Goal: Transaction & Acquisition: Purchase product/service

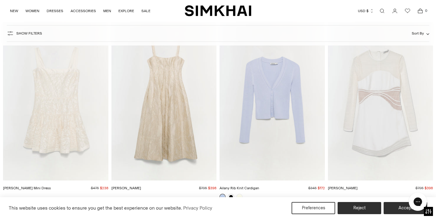
scroll to position [5171, 0]
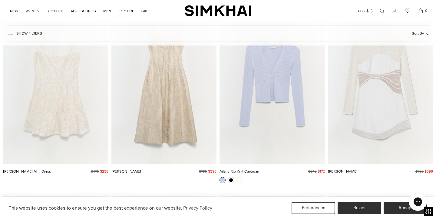
click at [384, 11] on link "Open search modal" at bounding box center [382, 11] width 12 height 12
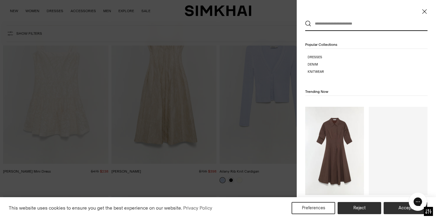
scroll to position [0, 0]
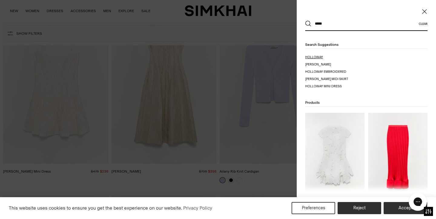
type input "*****"
click at [317, 57] on span "way" at bounding box center [319, 57] width 7 height 4
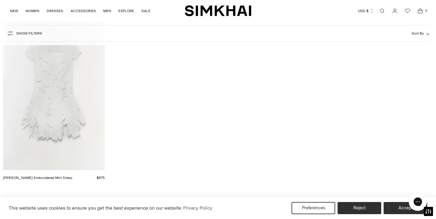
scroll to position [118, 0]
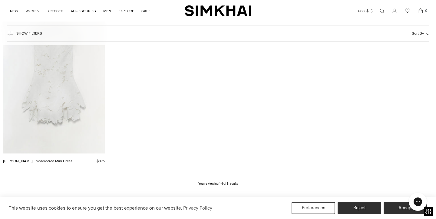
click at [0, 0] on img "Holloway Embroidered Mini Dress" at bounding box center [0, 0] width 0 height 0
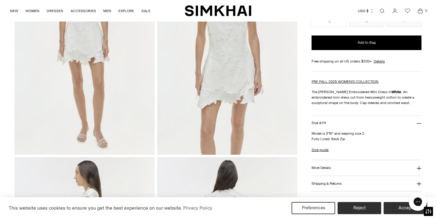
scroll to position [145, 0]
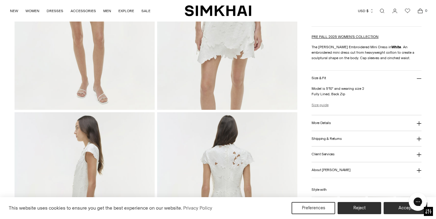
click at [317, 104] on link "Size guide" at bounding box center [320, 104] width 17 height 5
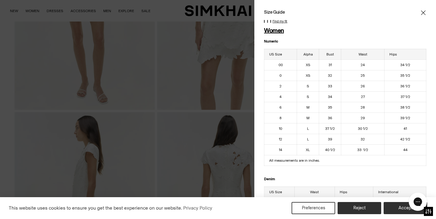
click at [425, 10] on icon "Close" at bounding box center [423, 13] width 5 height 6
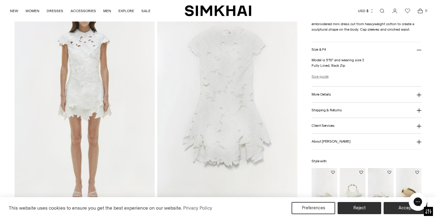
scroll to position [531, 0]
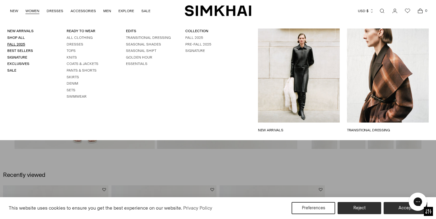
click at [18, 44] on link "Fall 2025" at bounding box center [16, 44] width 18 height 4
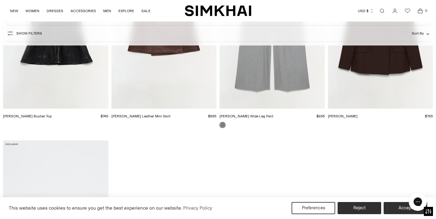
scroll to position [6694, 0]
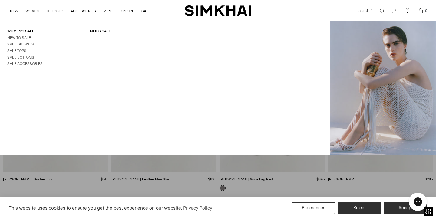
click at [27, 43] on link "Sale Dresses" at bounding box center [20, 44] width 27 height 4
